Goal: Information Seeking & Learning: Understand process/instructions

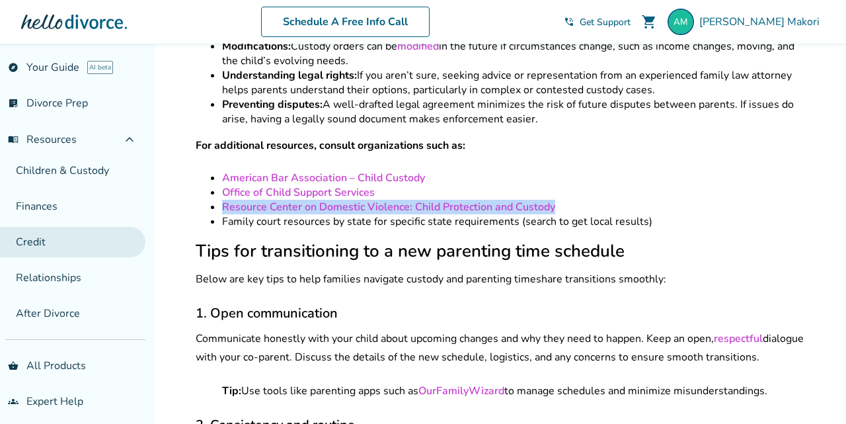
scroll to position [170, 0]
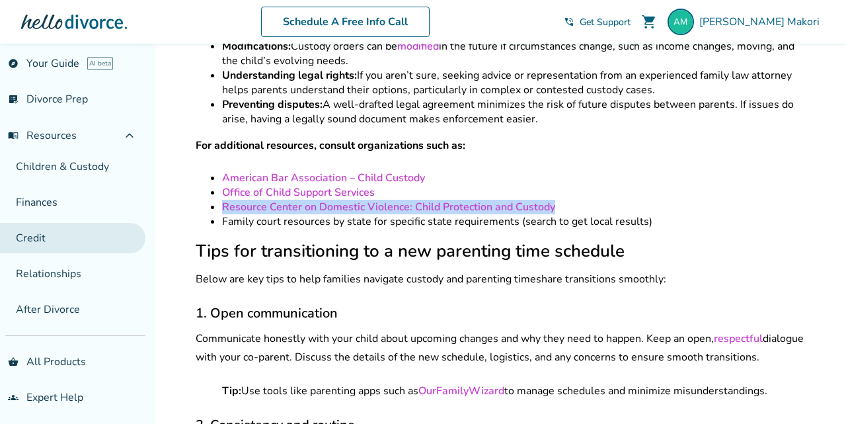
click at [99, 239] on link "Credit" at bounding box center [72, 238] width 145 height 30
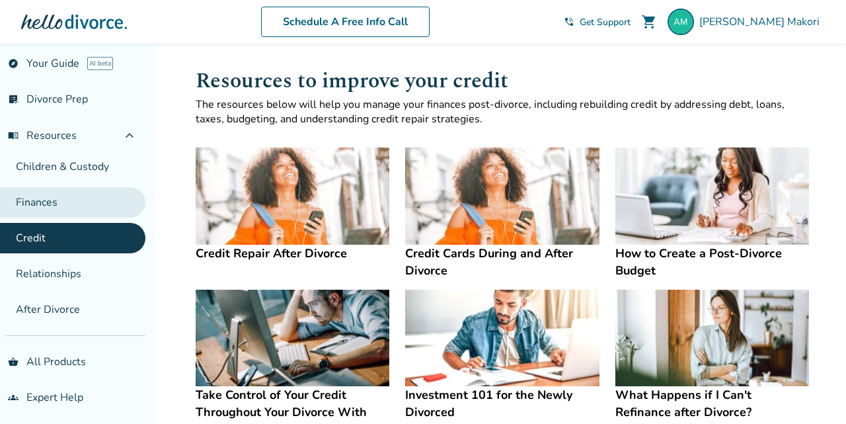
click at [76, 207] on link "Finances" at bounding box center [72, 202] width 145 height 30
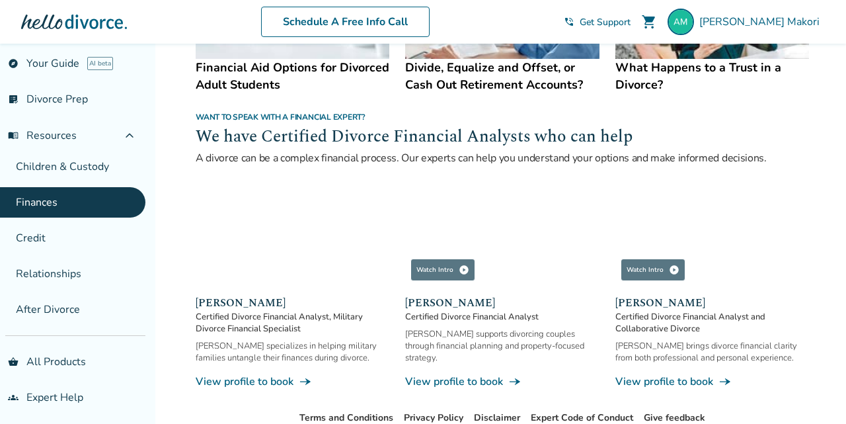
scroll to position [819, 0]
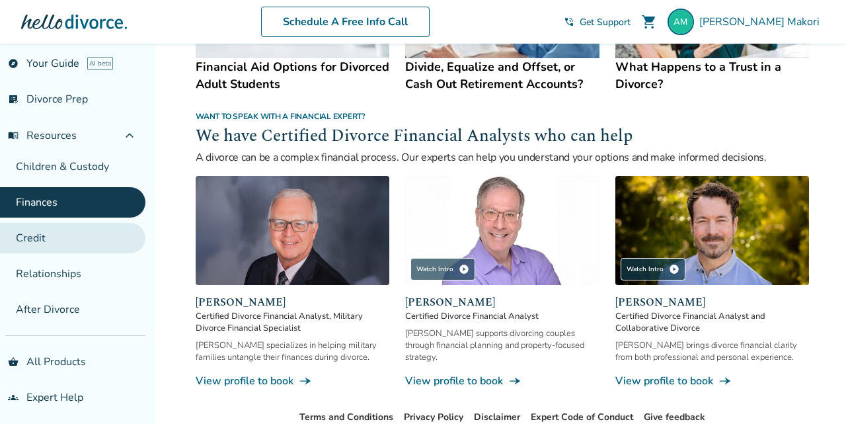
click at [79, 231] on link "Credit" at bounding box center [72, 238] width 145 height 30
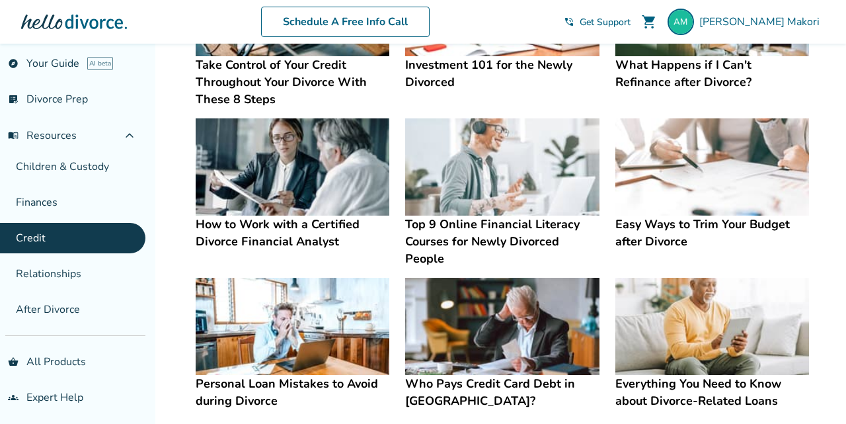
scroll to position [334, 0]
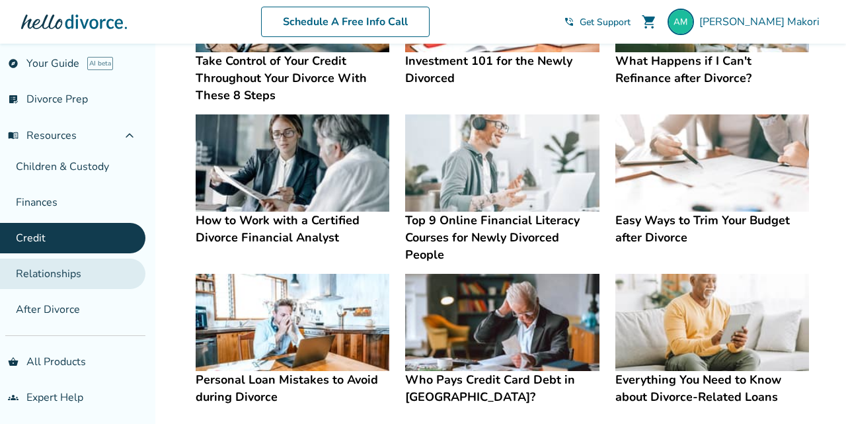
click at [73, 279] on link "Relationships" at bounding box center [72, 273] width 145 height 30
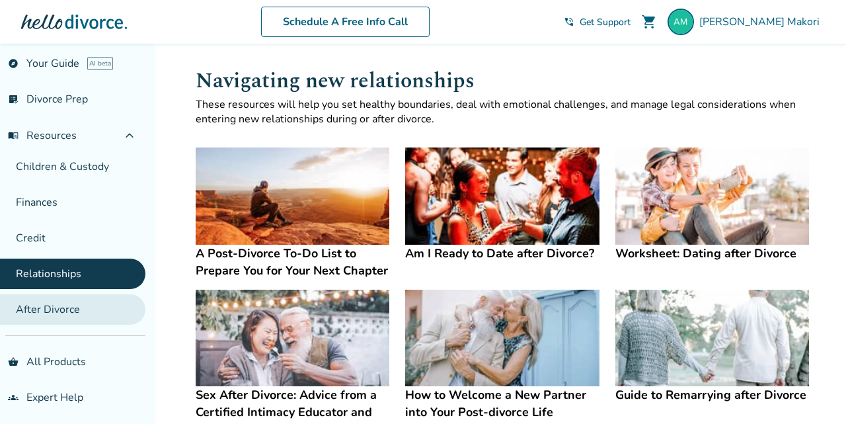
click at [67, 308] on link "After Divorce" at bounding box center [72, 309] width 145 height 30
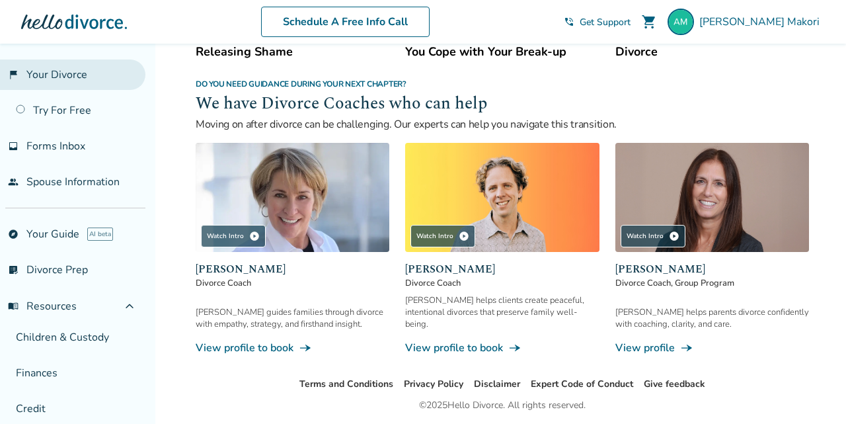
click at [82, 86] on link "flag_2 Your Divorce" at bounding box center [72, 74] width 145 height 30
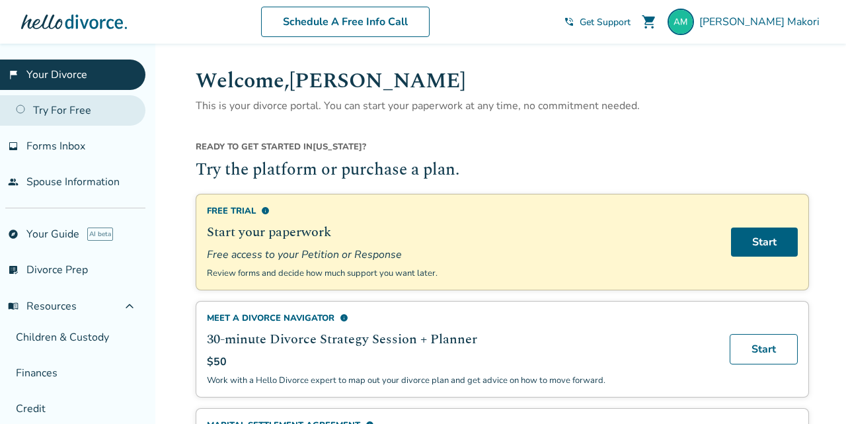
click at [81, 110] on link "Try For Free" at bounding box center [72, 110] width 145 height 30
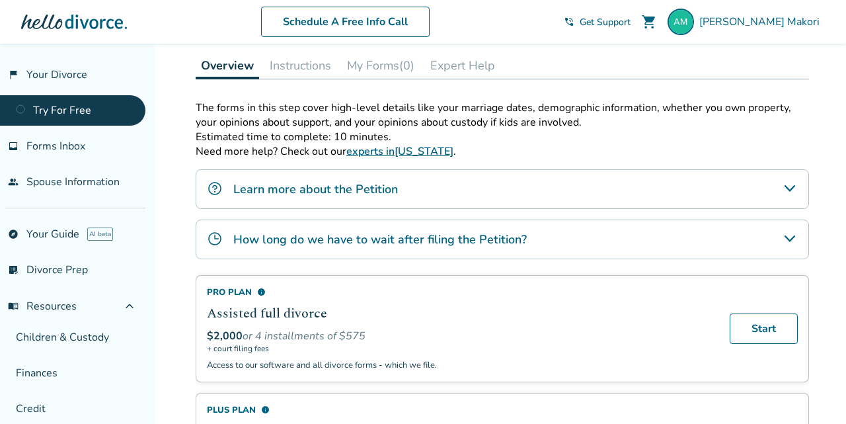
scroll to position [207, 0]
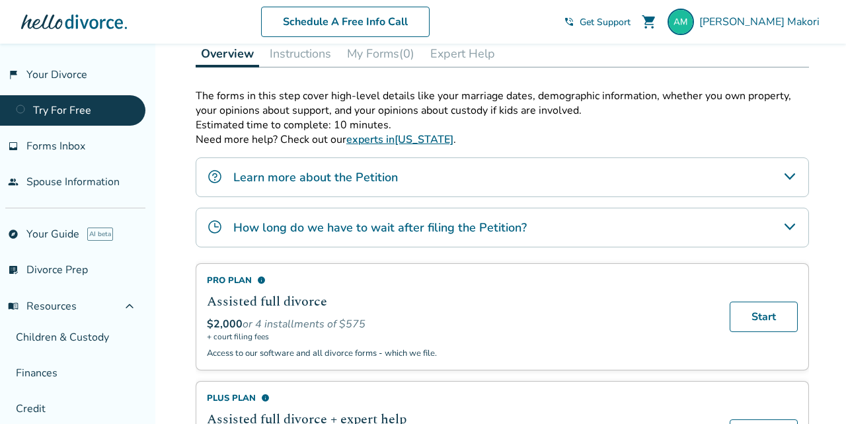
click at [466, 237] on div "How long do we have to wait after filing the Petition?" at bounding box center [502, 227] width 613 height 40
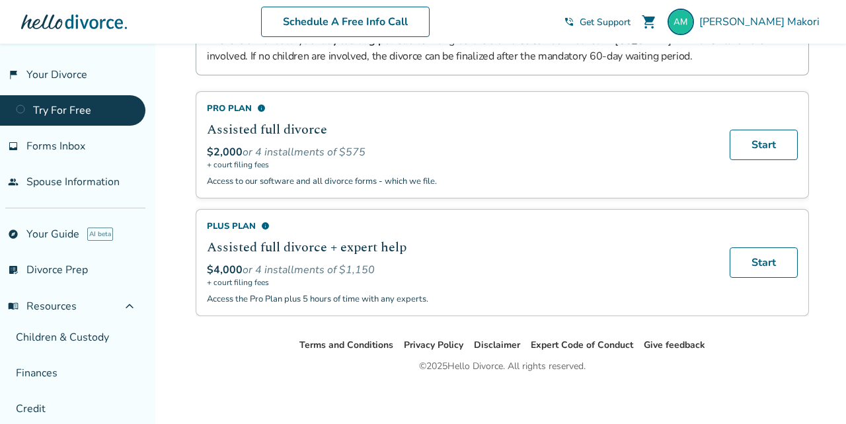
scroll to position [435, 0]
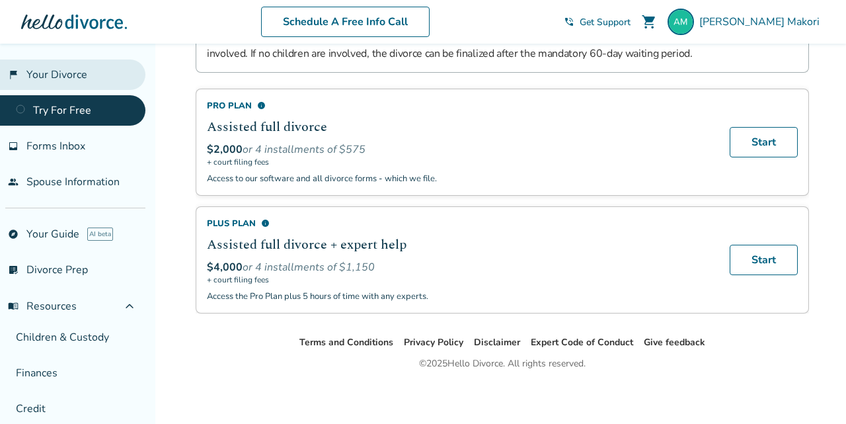
click at [74, 84] on link "flag_2 Your Divorce" at bounding box center [72, 74] width 145 height 30
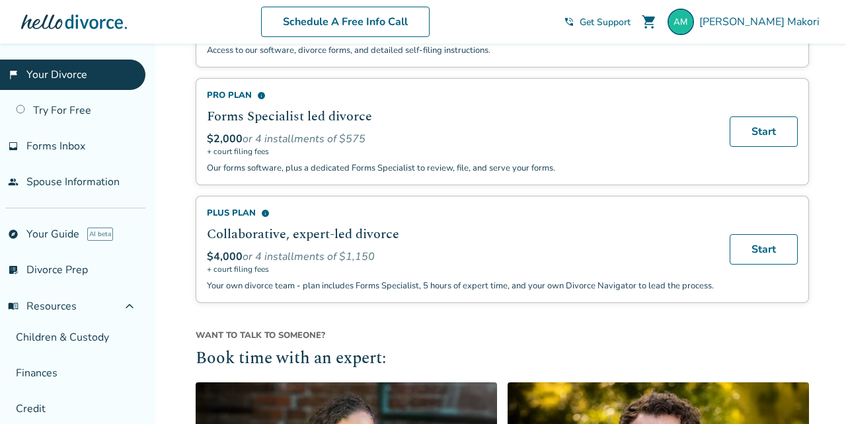
scroll to position [868, 0]
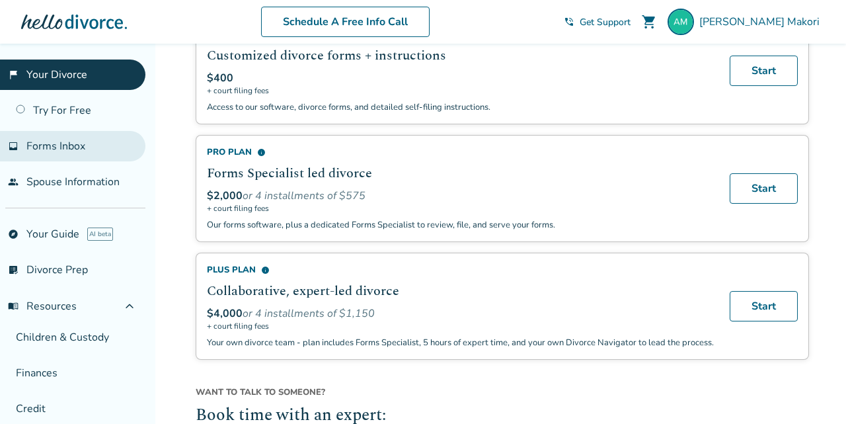
click at [101, 159] on link "inbox Forms Inbox" at bounding box center [72, 146] width 145 height 30
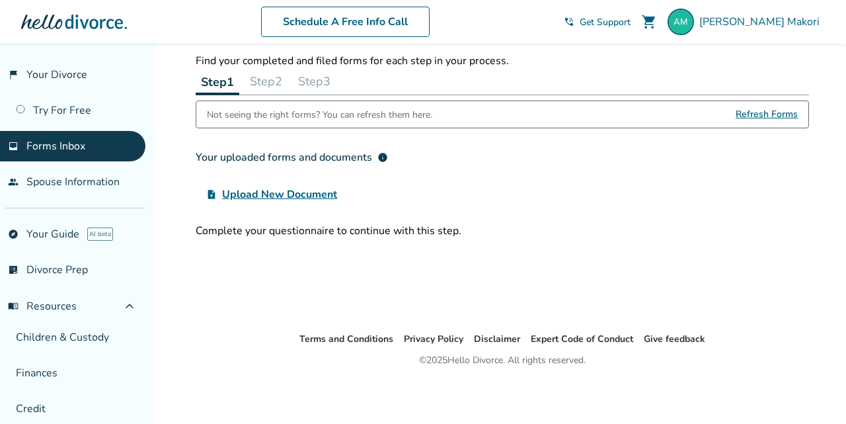
click at [94, 126] on ul "flag_2 Your Divorce Try For Free inbox Forms Inbox people Spouse Information" at bounding box center [72, 127] width 145 height 137
click at [65, 102] on link "Try For Free" at bounding box center [72, 110] width 145 height 30
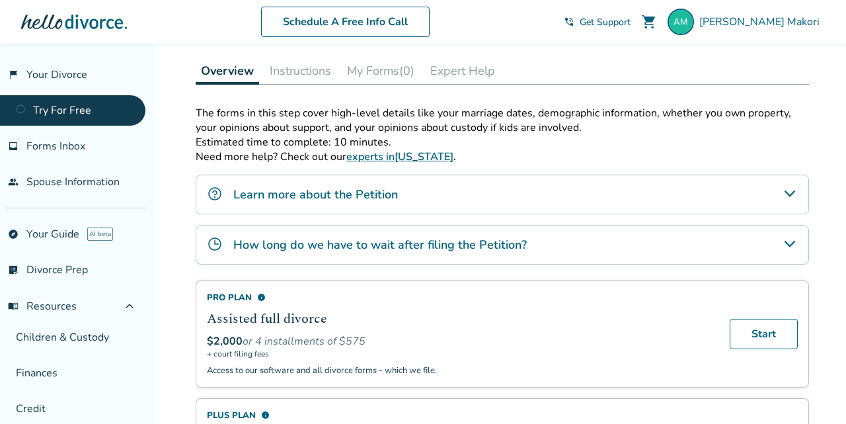
scroll to position [182, 0]
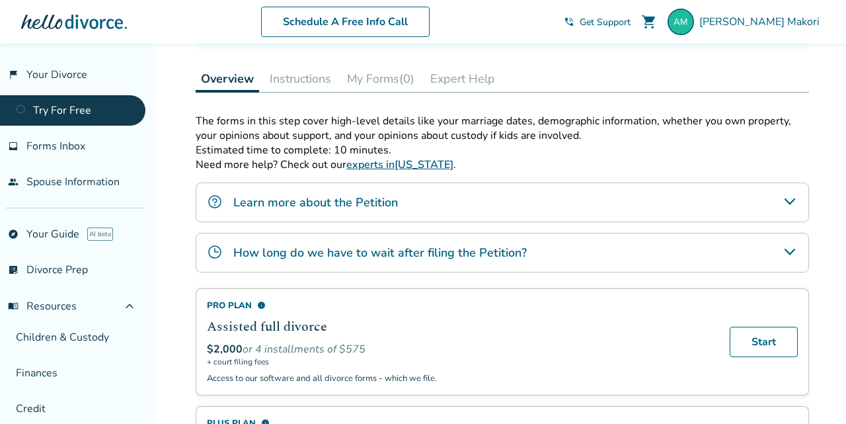
click at [282, 80] on button "Instructions" at bounding box center [300, 78] width 72 height 26
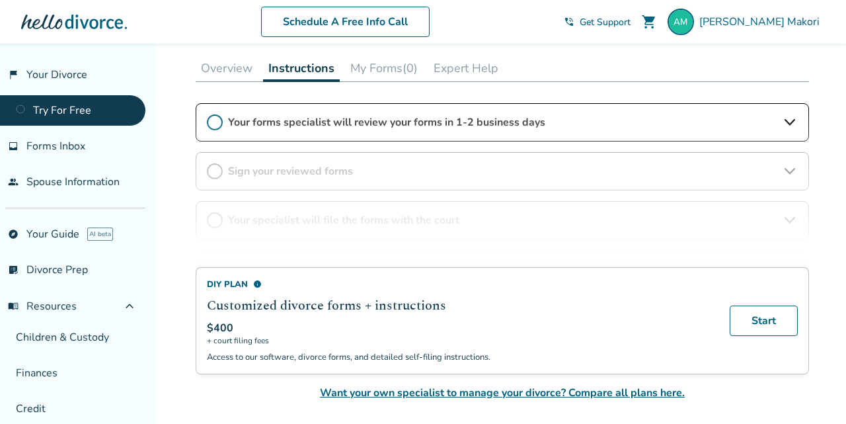
scroll to position [191, 0]
click at [441, 389] on span "Want your own specialist to manage your divorce? Compare all plans here." at bounding box center [502, 394] width 613 height 16
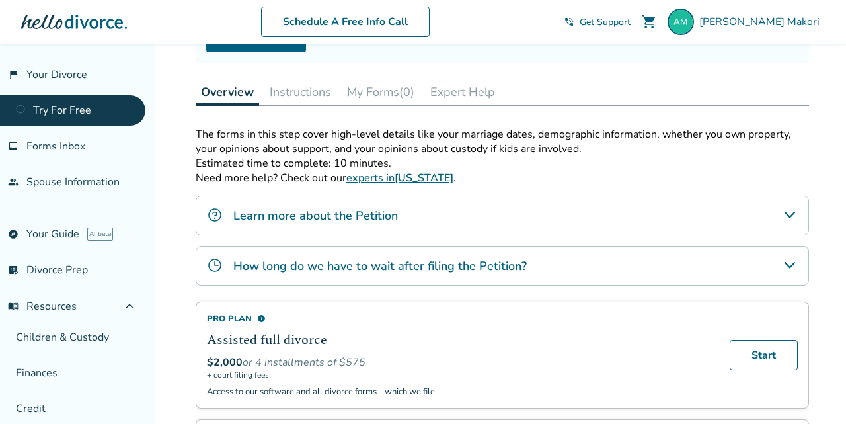
scroll to position [160, 0]
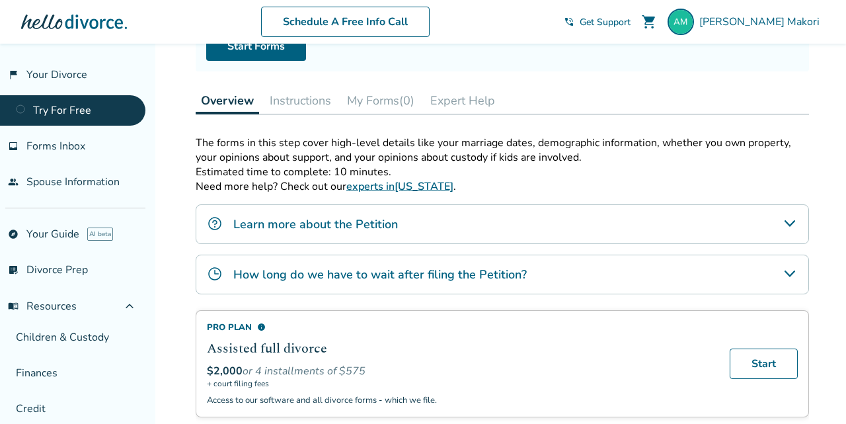
click at [408, 234] on div "Learn more about the Petition" at bounding box center [502, 224] width 613 height 40
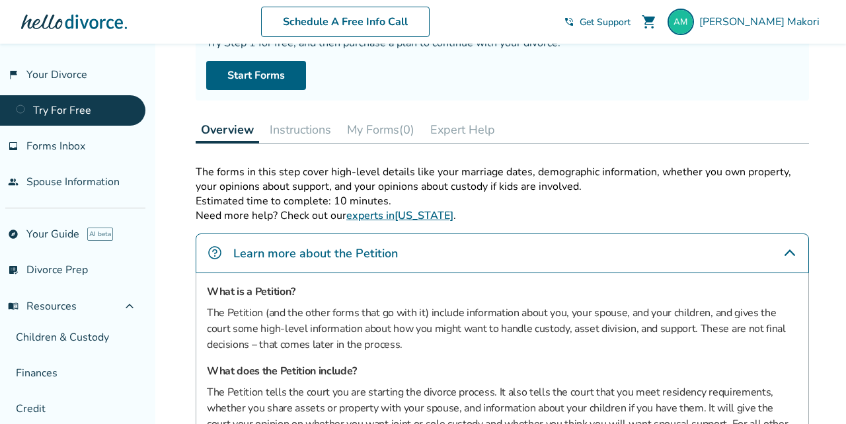
scroll to position [112, 0]
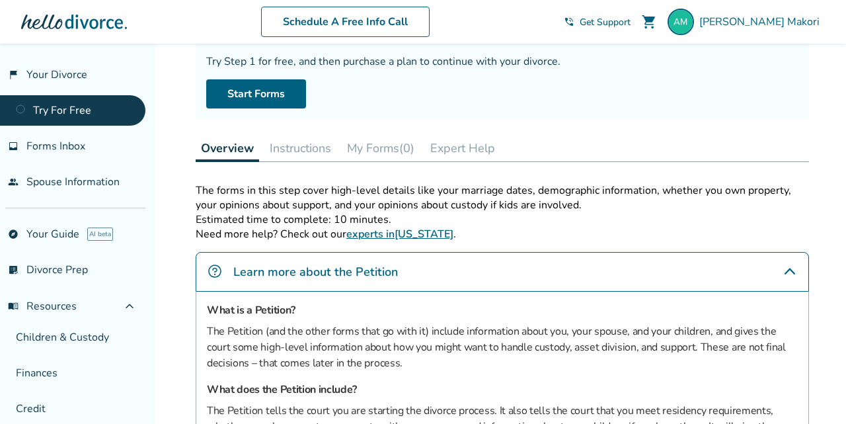
click at [278, 139] on button "Instructions" at bounding box center [300, 148] width 72 height 26
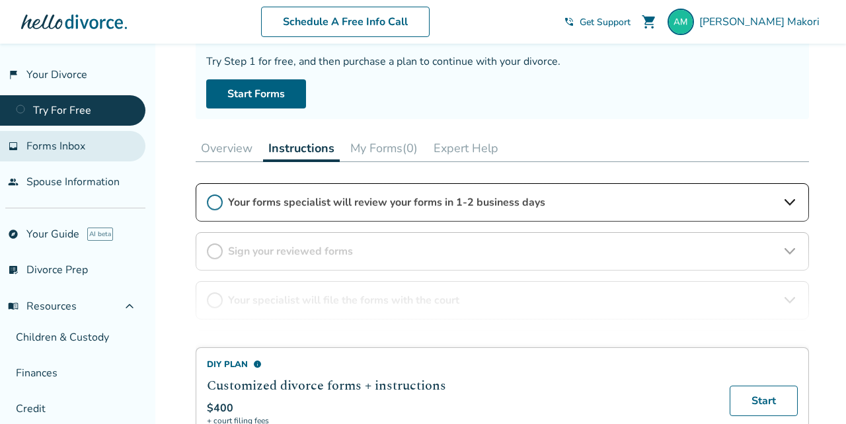
click at [79, 137] on link "inbox Forms Inbox" at bounding box center [72, 146] width 145 height 30
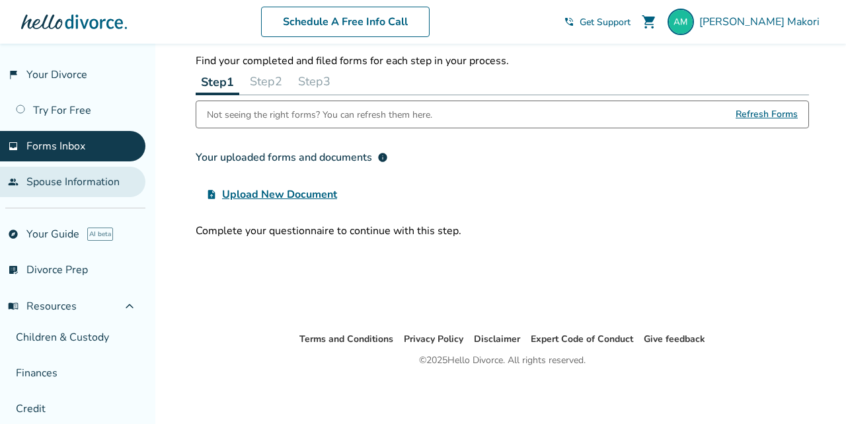
click at [93, 182] on link "people Spouse Information" at bounding box center [72, 182] width 145 height 30
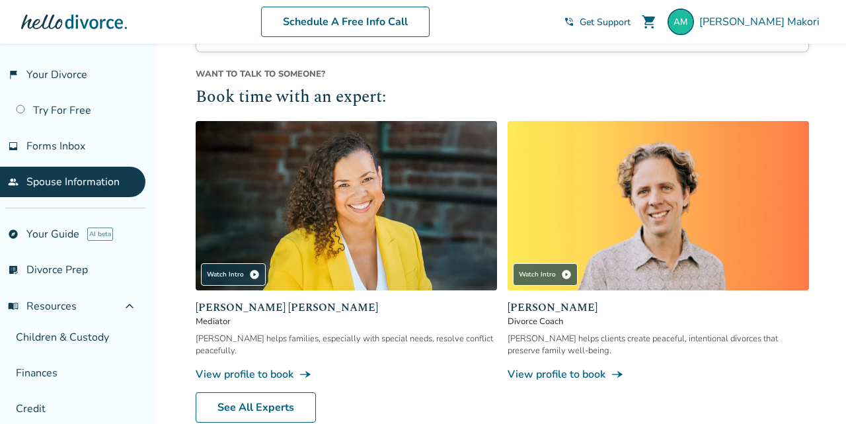
scroll to position [491, 0]
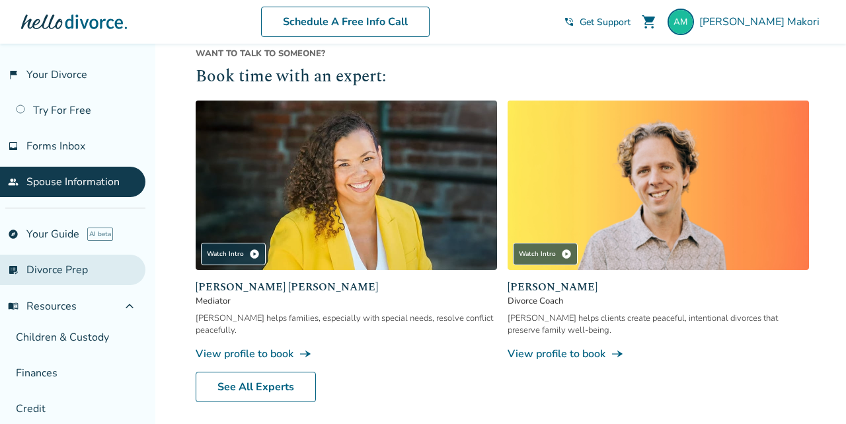
click at [63, 269] on link "list_alt_check Divorce Prep" at bounding box center [72, 269] width 145 height 30
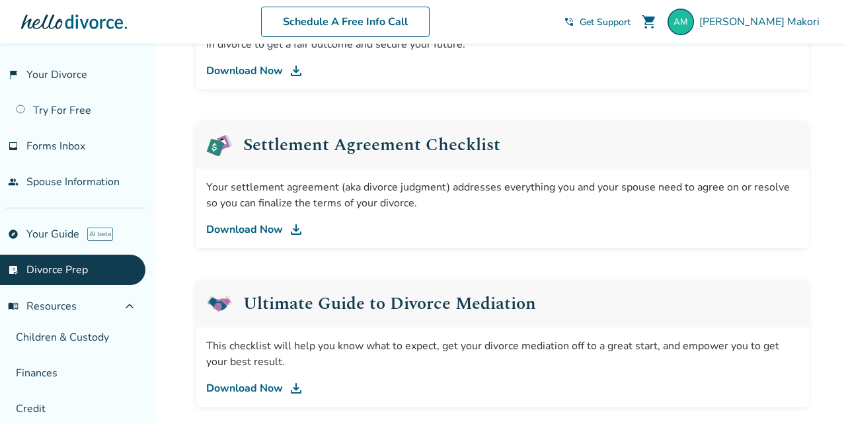
scroll to position [659, 0]
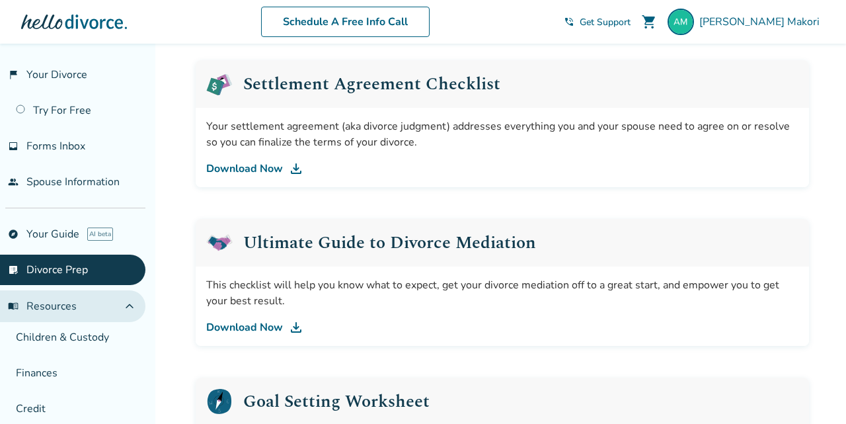
click at [66, 299] on span "menu_book Resources" at bounding box center [42, 306] width 69 height 15
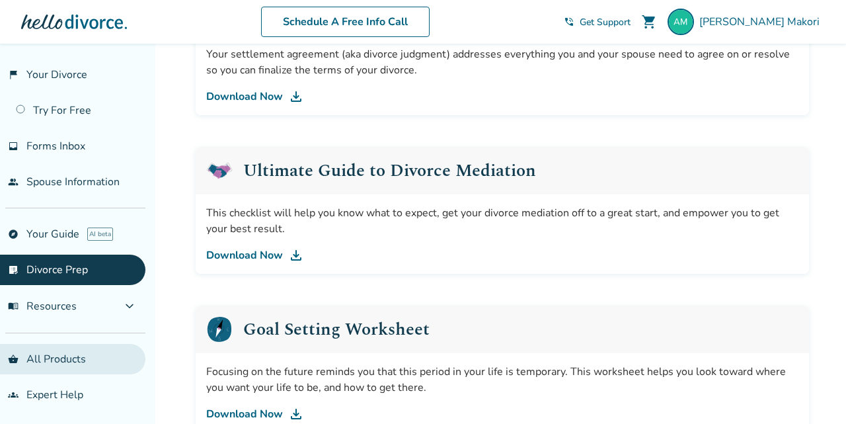
scroll to position [735, 0]
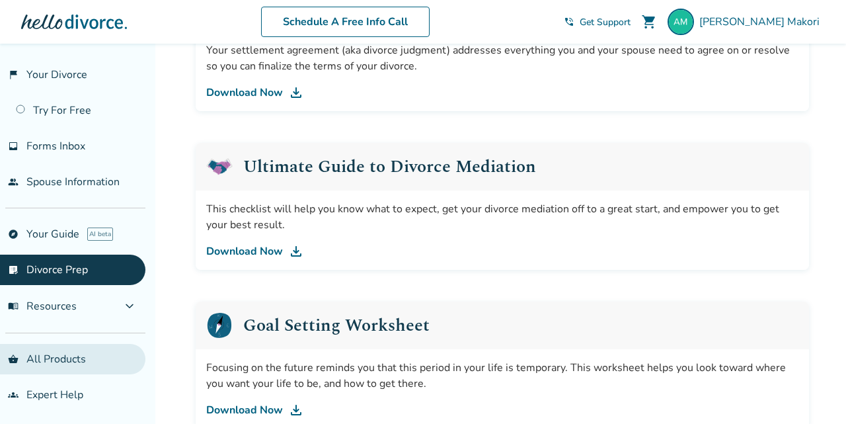
click at [91, 352] on link "shopping_basket All Products" at bounding box center [72, 359] width 145 height 30
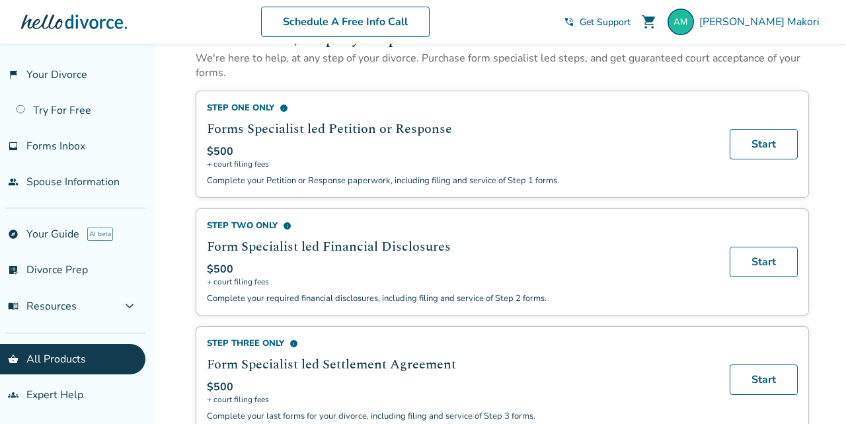
scroll to position [478, 0]
click at [287, 229] on span "info" at bounding box center [287, 225] width 9 height 9
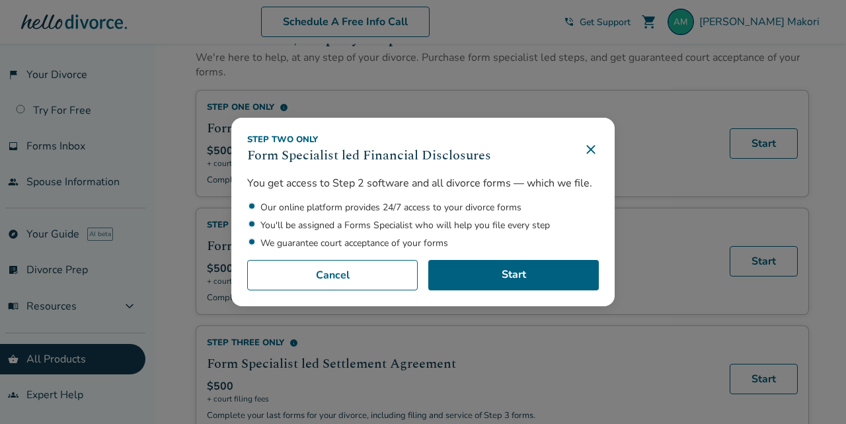
click at [587, 154] on icon at bounding box center [591, 149] width 16 height 16
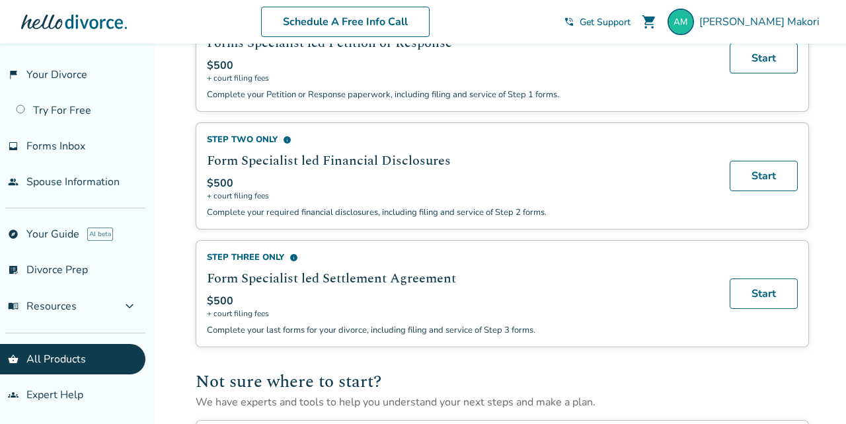
scroll to position [572, 0]
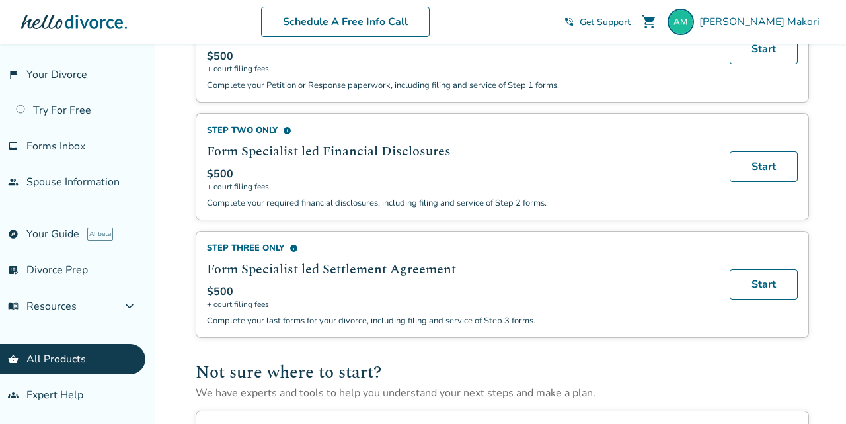
click at [293, 252] on span "info" at bounding box center [293, 248] width 9 height 9
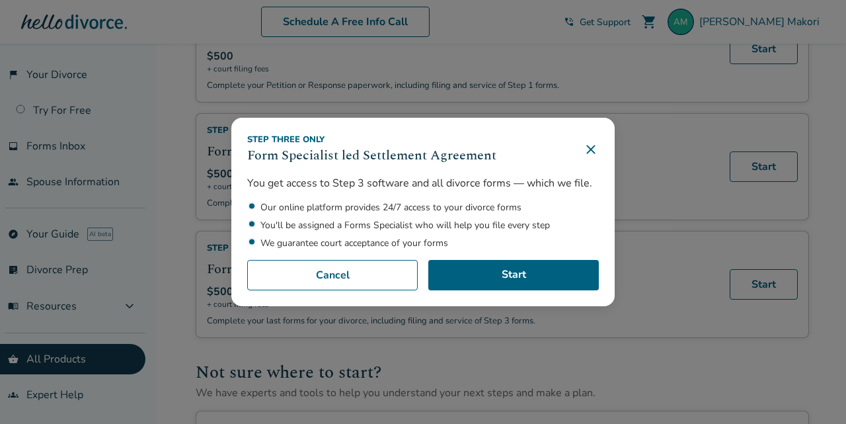
click at [588, 143] on icon at bounding box center [591, 149] width 16 height 16
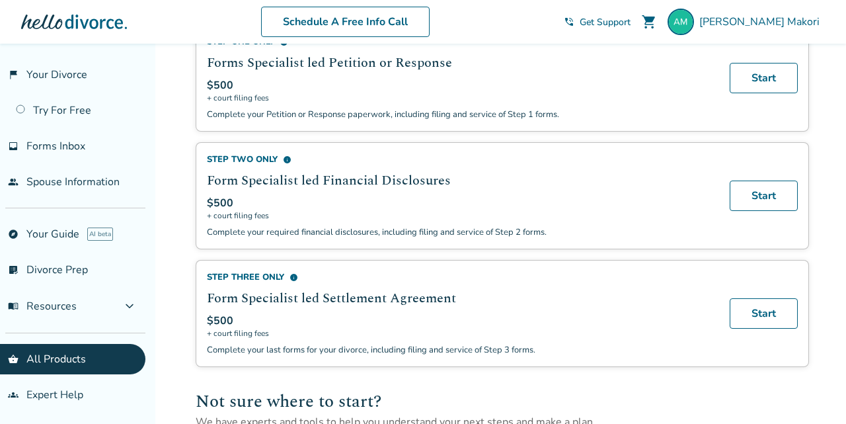
scroll to position [544, 0]
